Goal: Task Accomplishment & Management: Manage account settings

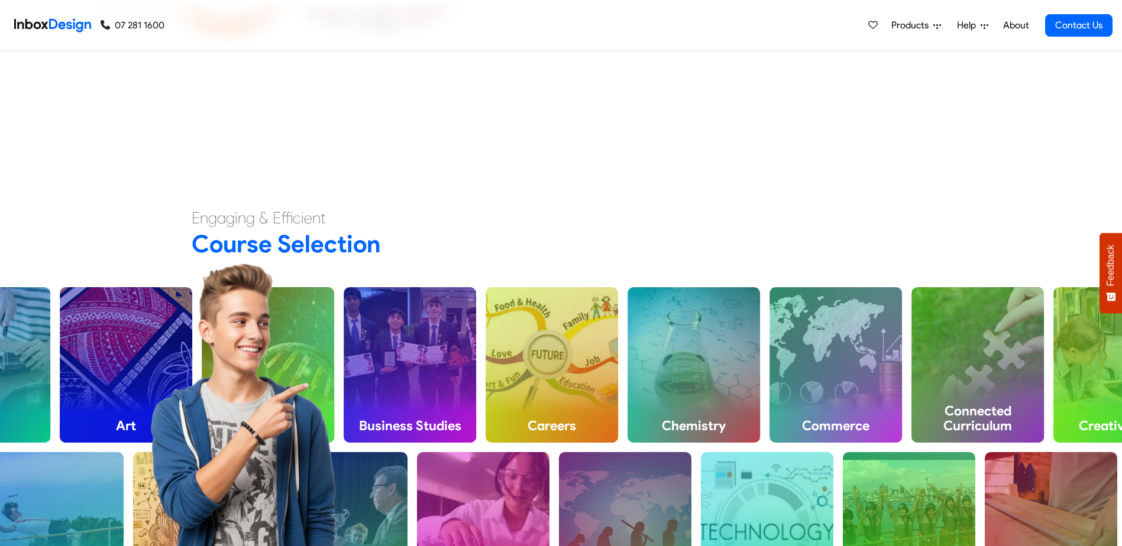
scroll to position [414, 0]
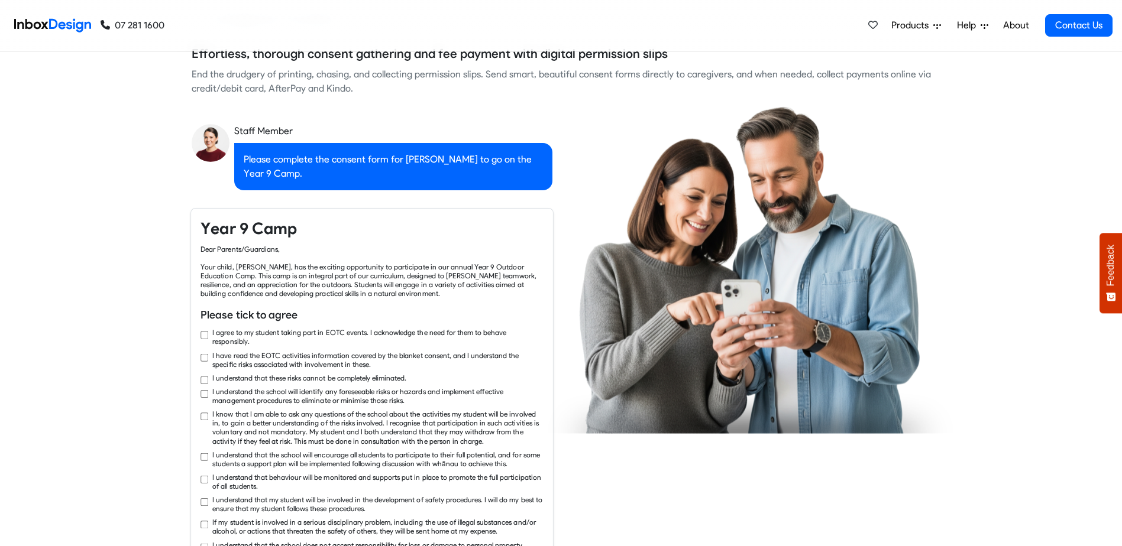
checkbox input "true"
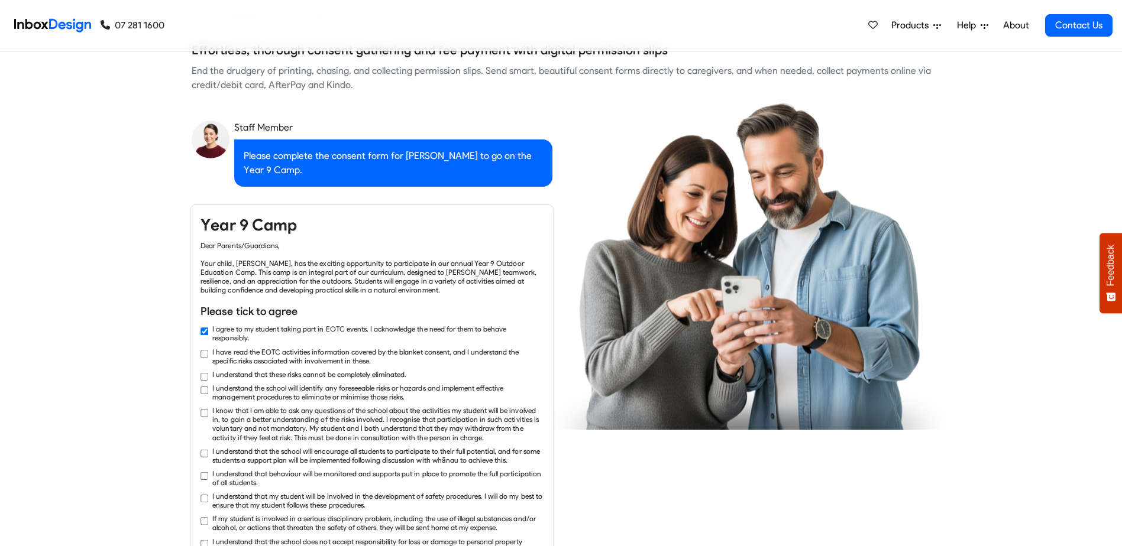
checkbox input "true"
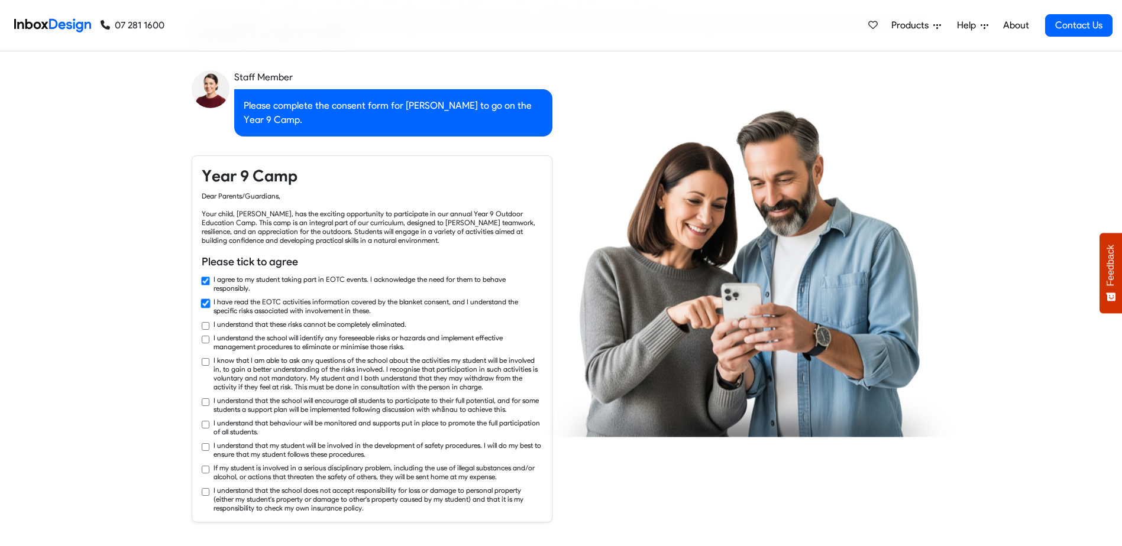
checkbox input "true"
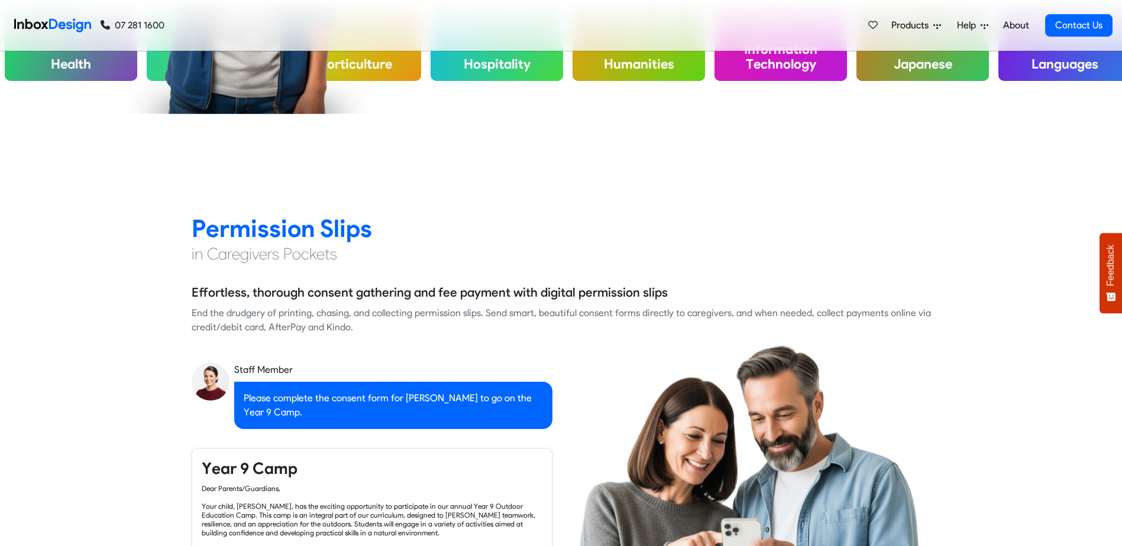
checkbox input "false"
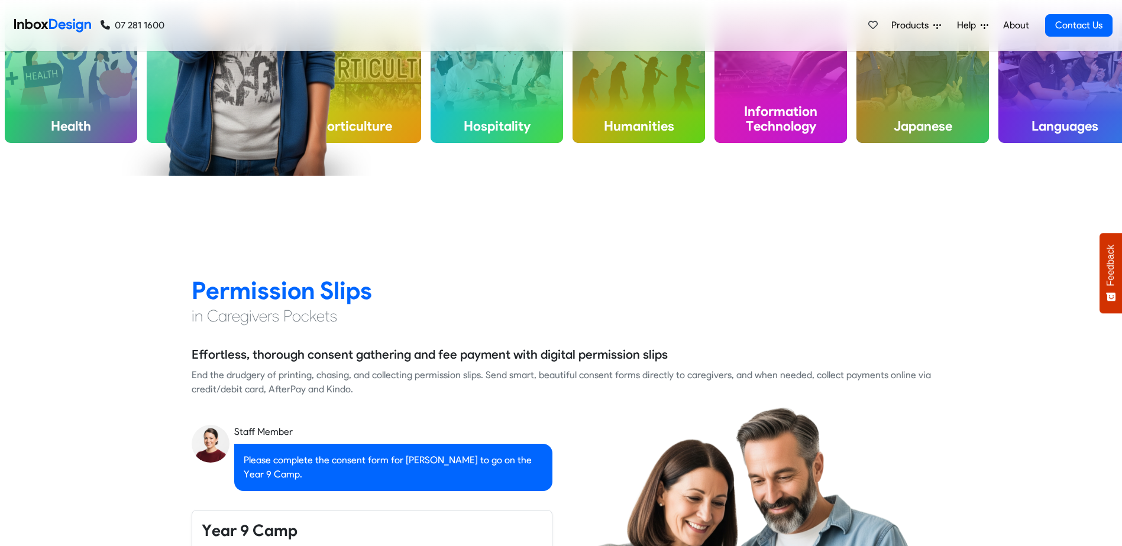
checkbox input "false"
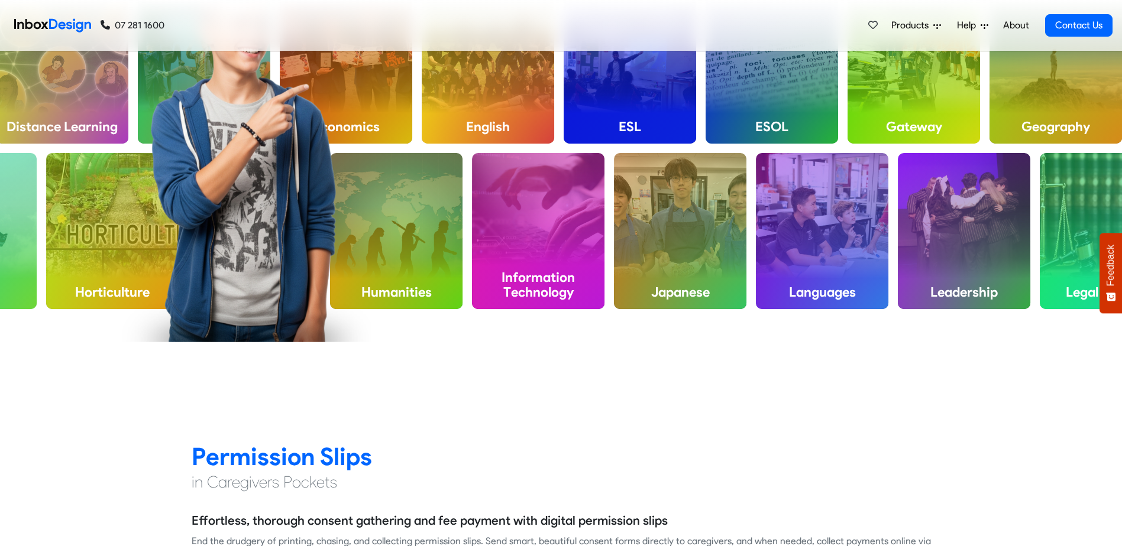
checkbox input "false"
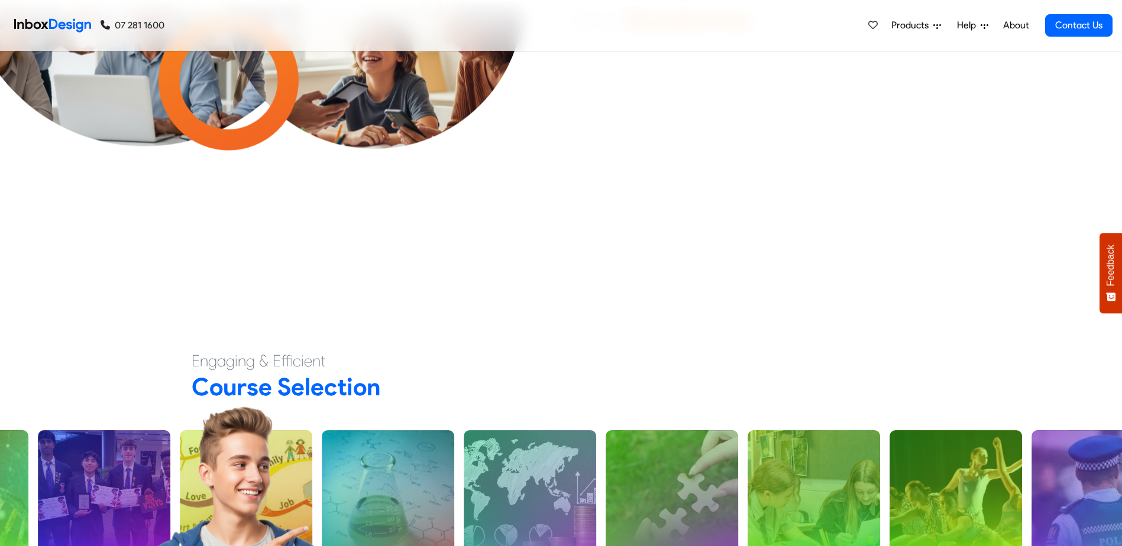
scroll to position [0, 0]
